Goal: Transaction & Acquisition: Obtain resource

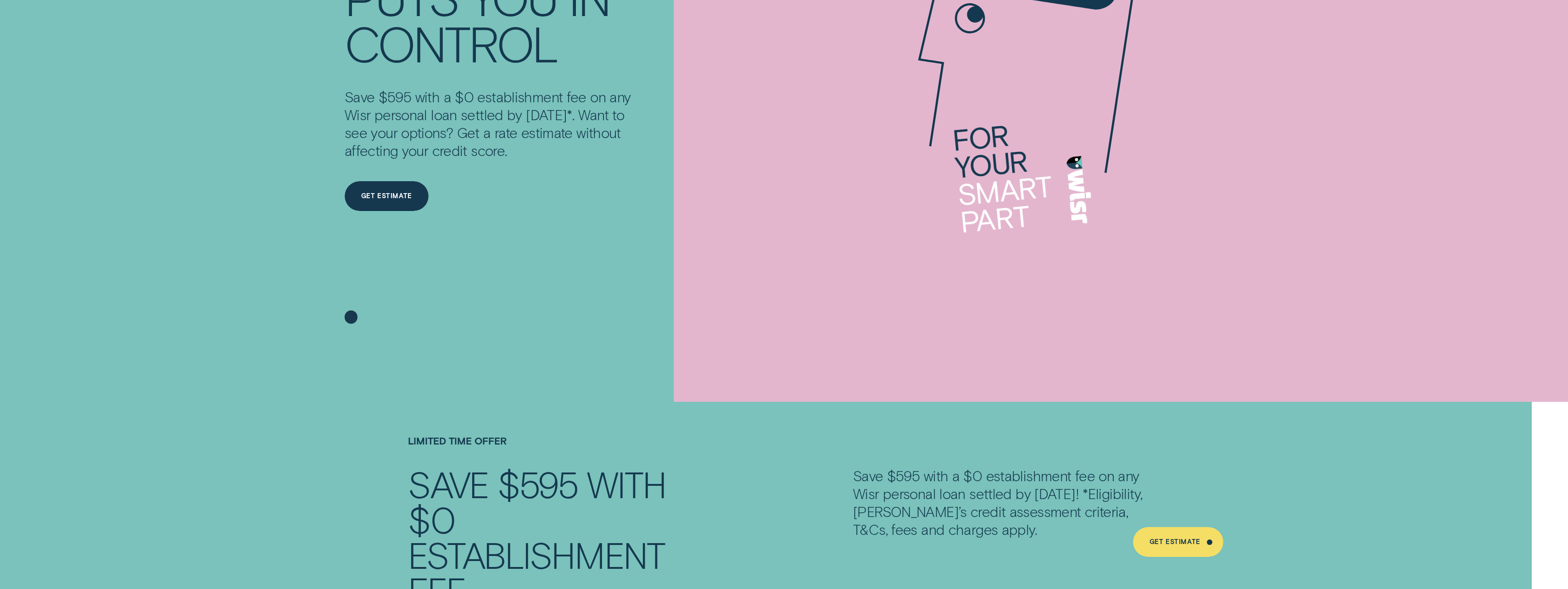
scroll to position [459, 0]
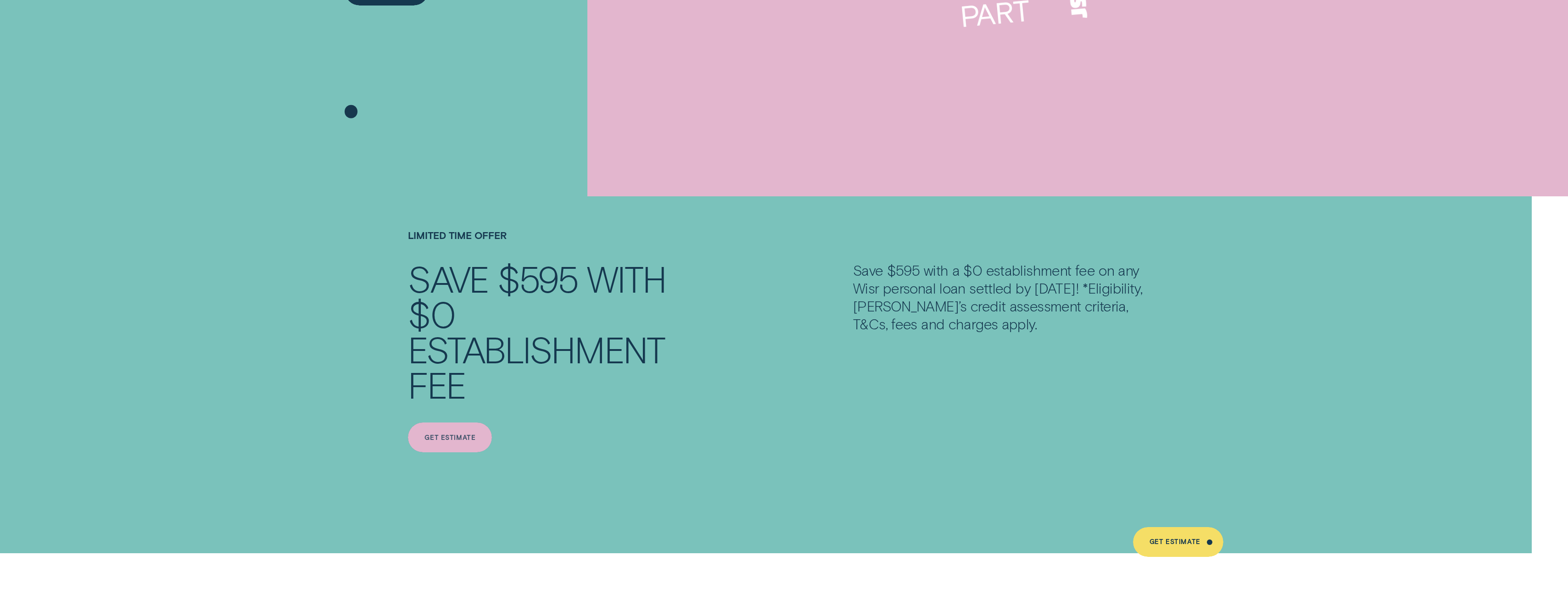
click at [448, 429] on div "Get estimate" at bounding box center [450, 437] width 84 height 30
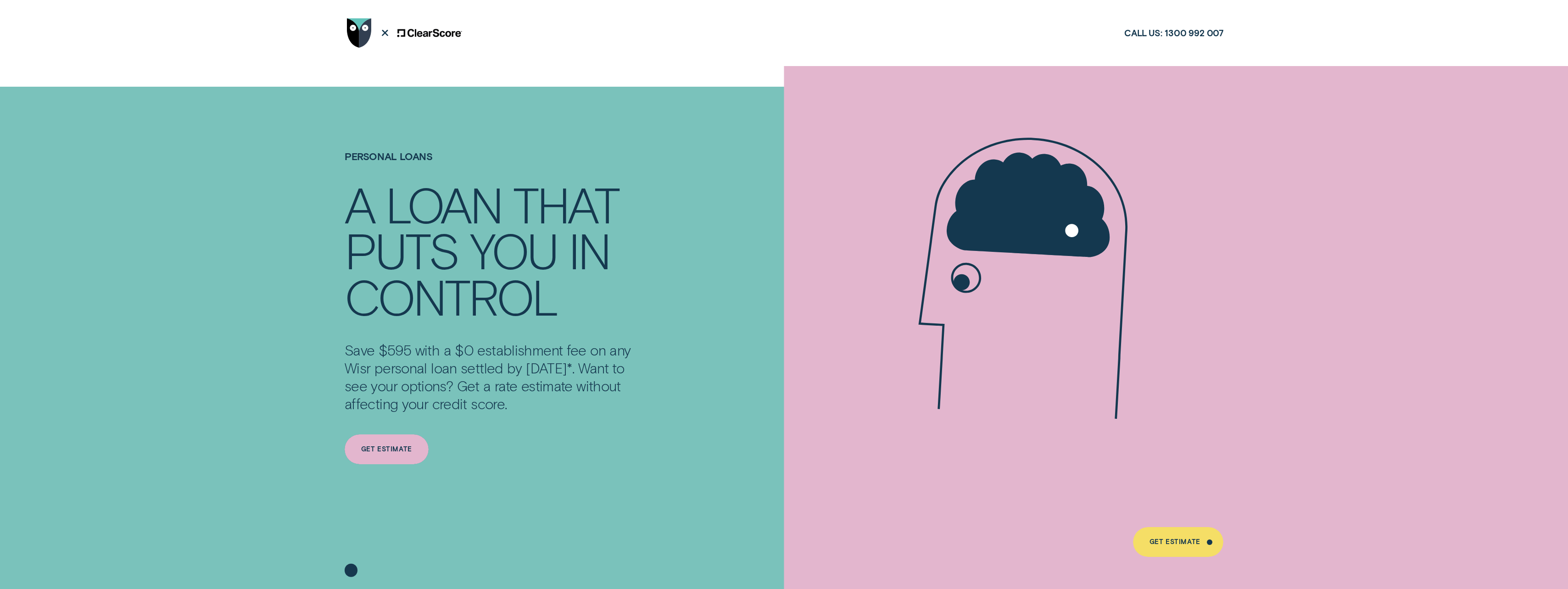
click at [387, 447] on div "Get Estimate" at bounding box center [387, 450] width 51 height 6
